Goal: Task Accomplishment & Management: Manage account settings

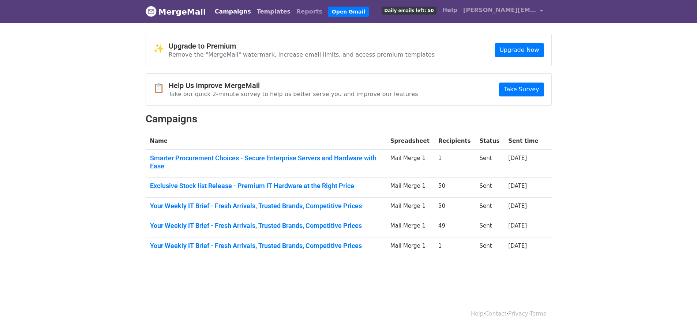
click at [256, 7] on link "Templates" at bounding box center [273, 11] width 39 height 15
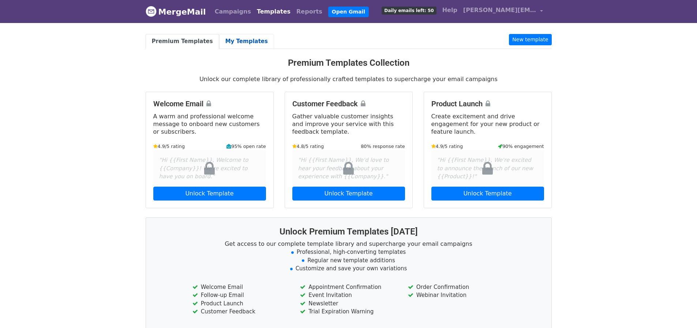
click at [237, 42] on link "My Templates" at bounding box center [246, 41] width 55 height 15
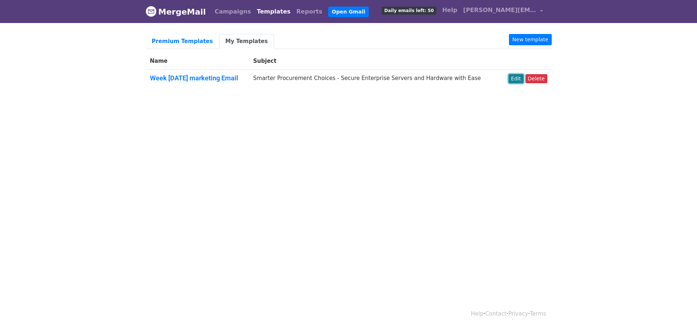
click at [516, 78] on link "Edit" at bounding box center [515, 78] width 15 height 9
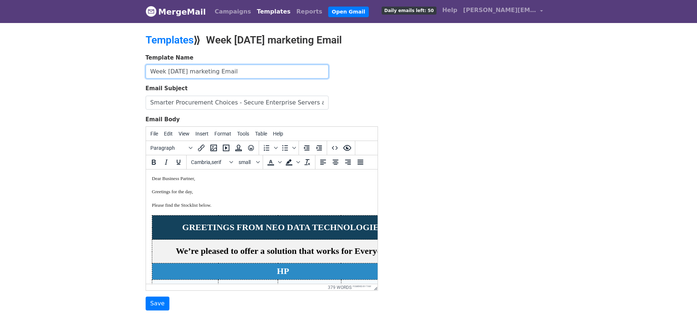
click at [183, 72] on input "Week Sep 13 marketing Email" at bounding box center [237, 72] width 183 height 14
click at [165, 70] on input "Week Sep 19 marketing Email" at bounding box center [237, 72] width 183 height 14
type input "Week Ending [DATE] marketing Email"
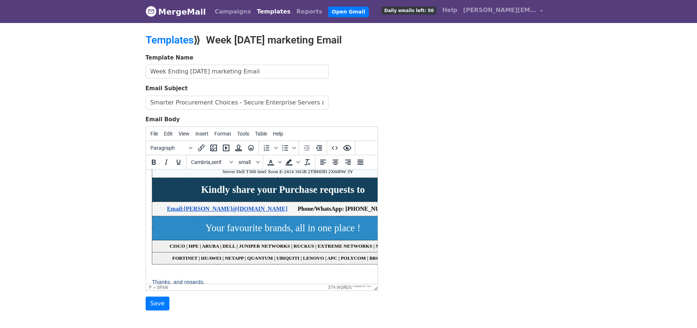
scroll to position [554, 0]
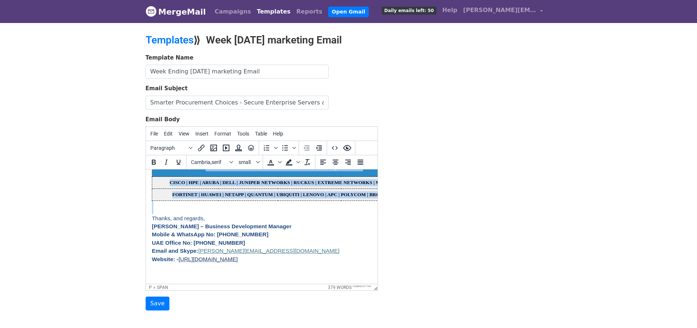
drag, startPoint x: 151, startPoint y: 193, endPoint x: 256, endPoint y: 203, distance: 104.6
paste body
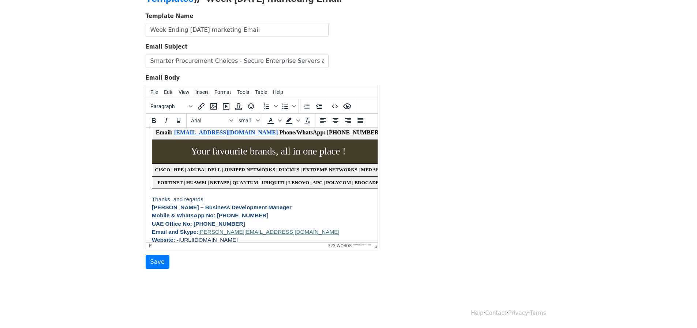
scroll to position [418, 0]
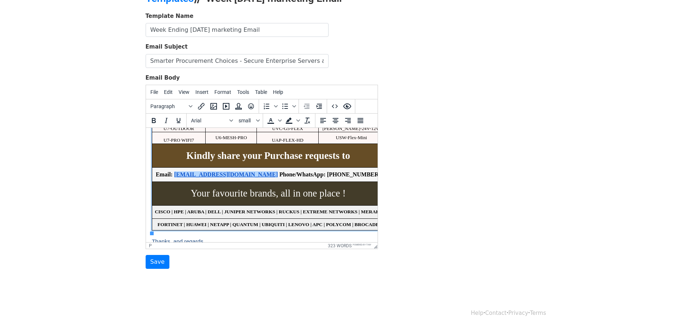
drag, startPoint x: 244, startPoint y: 171, endPoint x: 254, endPoint y: 174, distance: 10.1
click at [244, 172] on link "abdul@neodatatechnologies.com" at bounding box center [226, 174] width 104 height 6
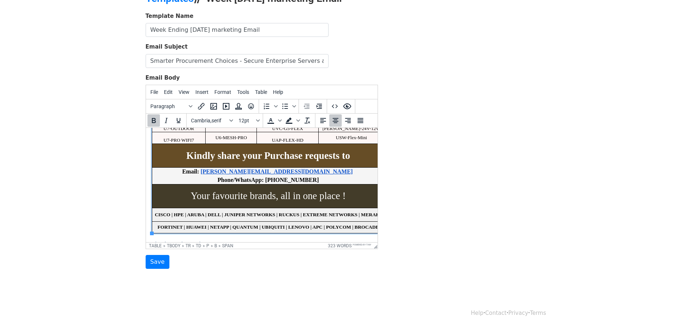
drag, startPoint x: 319, startPoint y: 180, endPoint x: 294, endPoint y: 180, distance: 24.5
click at [294, 180] on span "Email: aakash@neodatatechnologies.com Phone/WhatsApp: +971 506784161" at bounding box center [268, 176] width 172 height 14
click at [202, 171] on p "Email: aakash@neodatatechnologies.com Phone/WhatsApp: +971 543262995" at bounding box center [264, 176] width 227 height 16
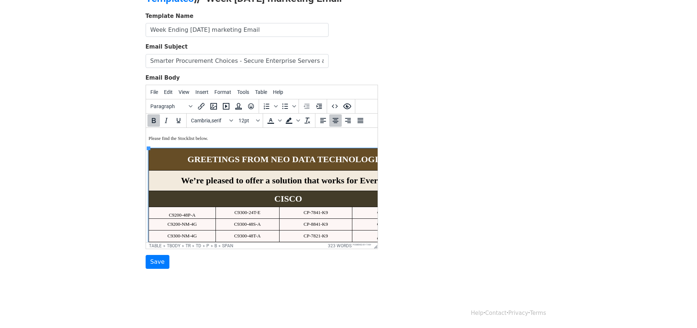
scroll to position [0, 3]
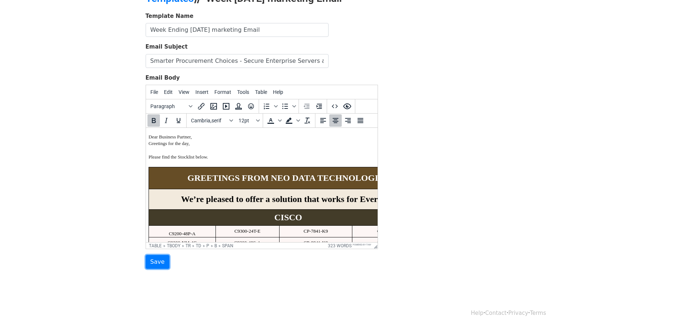
drag, startPoint x: 302, startPoint y: 392, endPoint x: 341, endPoint y: 161, distance: 234.8
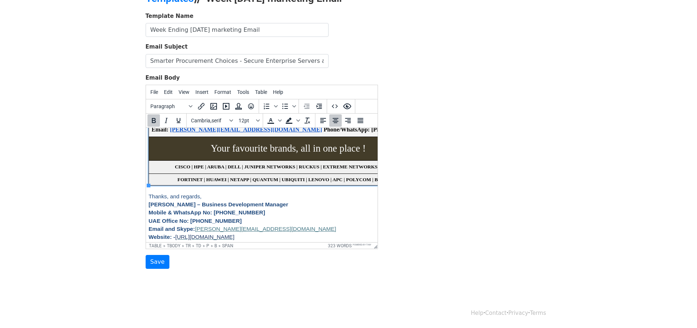
scroll to position [488, 3]
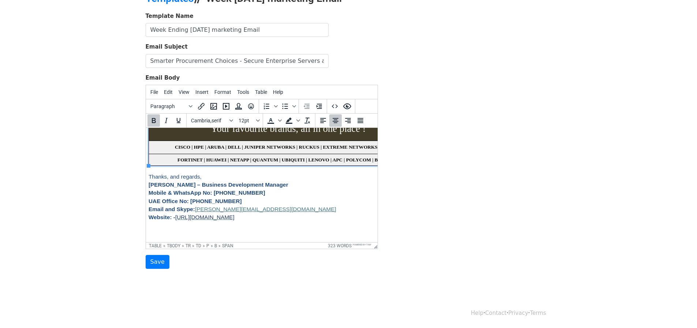
drag, startPoint x: 374, startPoint y: 146, endPoint x: 525, endPoint y: 358, distance: 260.4
click at [152, 264] on input "Save" at bounding box center [158, 262] width 24 height 14
